Goal: Task Accomplishment & Management: Use online tool/utility

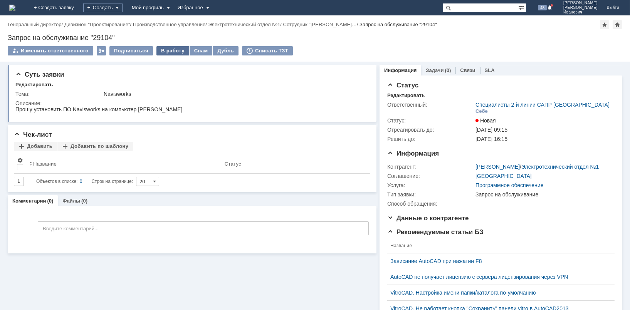
click at [170, 50] on div "В работу" at bounding box center [172, 50] width 33 height 9
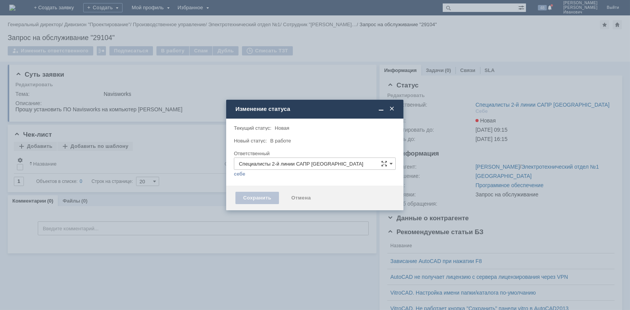
type input "[PERSON_NAME] [PERSON_NAME]"
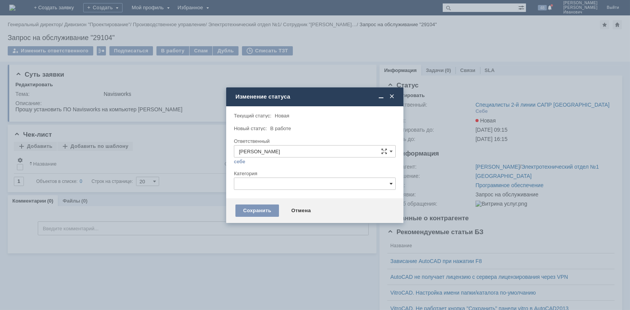
click at [391, 181] on span at bounding box center [390, 184] width 3 height 6
click at [289, 254] on span "Autodesk Navisworks" at bounding box center [315, 254] width 152 height 6
type input "Autodesk Navisworks"
click at [262, 208] on div "Сохранить" at bounding box center [257, 211] width 44 height 12
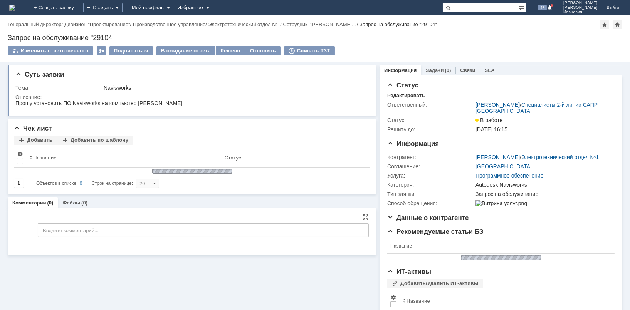
scroll to position [0, 0]
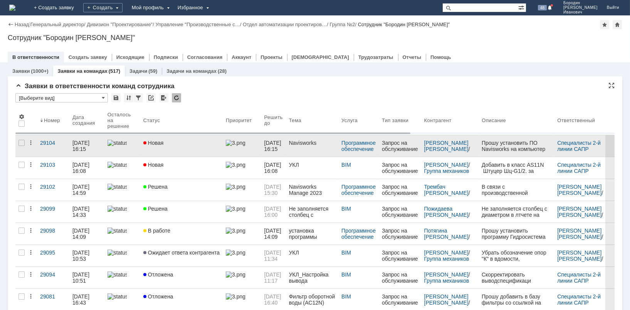
click at [400, 146] on div "Запрос на обслуживание" at bounding box center [400, 146] width 36 height 12
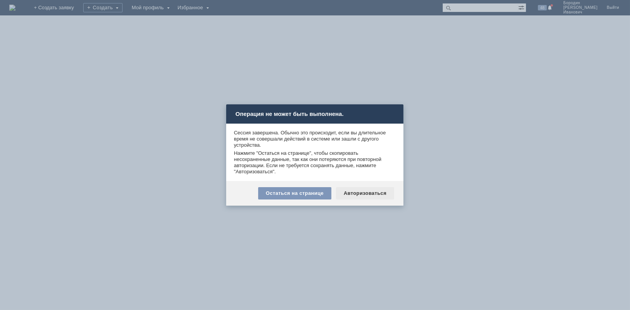
click at [358, 193] on div "Авторизоваться" at bounding box center [365, 193] width 58 height 12
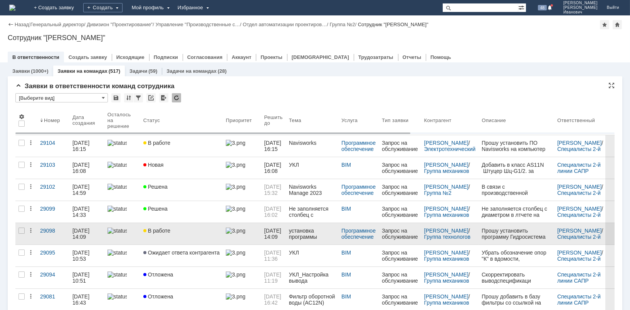
click at [166, 229] on span "В работе" at bounding box center [156, 231] width 27 height 6
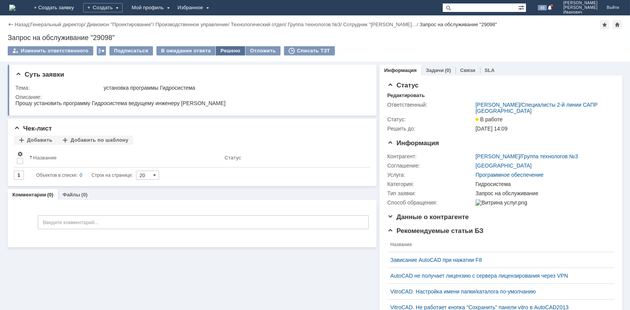
click at [228, 50] on div "Решено" at bounding box center [230, 50] width 29 height 9
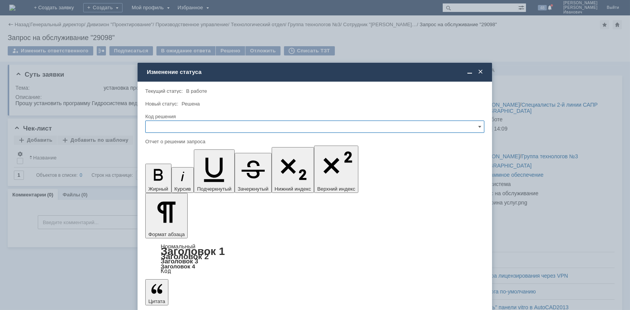
click at [181, 126] on input "text" at bounding box center [314, 127] width 339 height 12
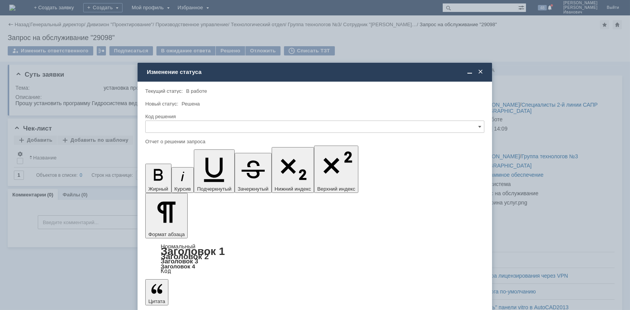
click at [175, 178] on span "Решено" at bounding box center [314, 179] width 329 height 6
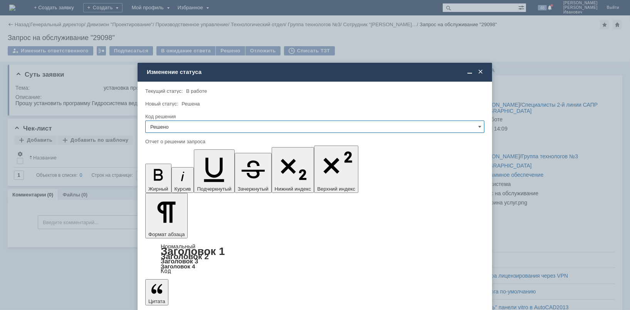
type input "Решено"
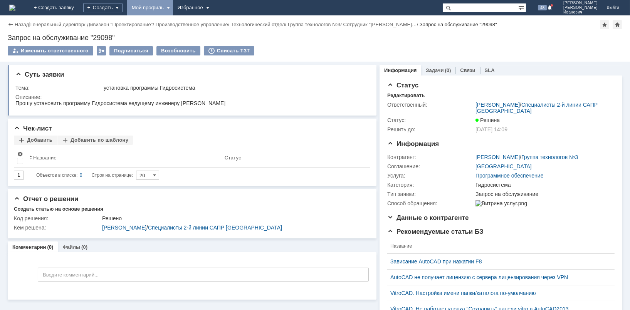
click at [173, 7] on div "Мой профиль" at bounding box center [150, 7] width 46 height 15
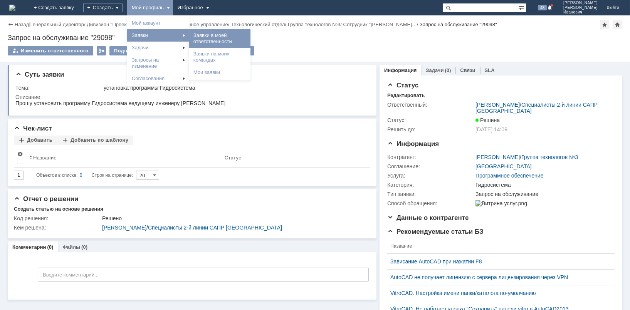
drag, startPoint x: 190, startPoint y: 61, endPoint x: 234, endPoint y: 32, distance: 52.5
click at [189, 32] on div "Мой аккаунт Заявки Заявки в моей ответственности Заявки на моих командах Мои за…" at bounding box center [158, 51] width 62 height 68
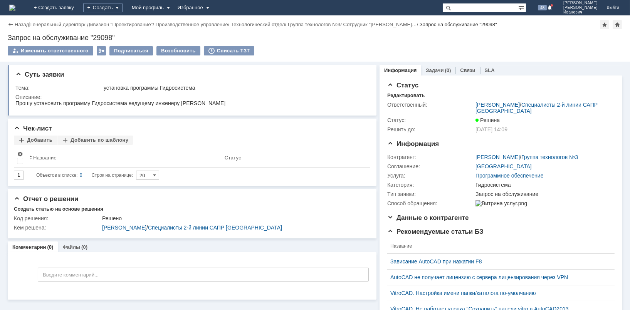
click at [173, 7] on div "Мой профиль" at bounding box center [150, 7] width 46 height 15
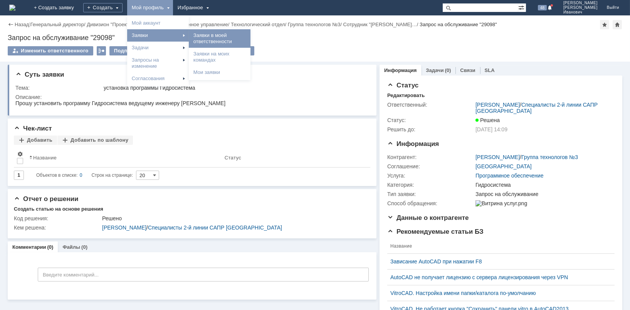
click at [237, 35] on link "Заявки в моей ответственности" at bounding box center [219, 38] width 59 height 15
